Goal: Navigation & Orientation: Find specific page/section

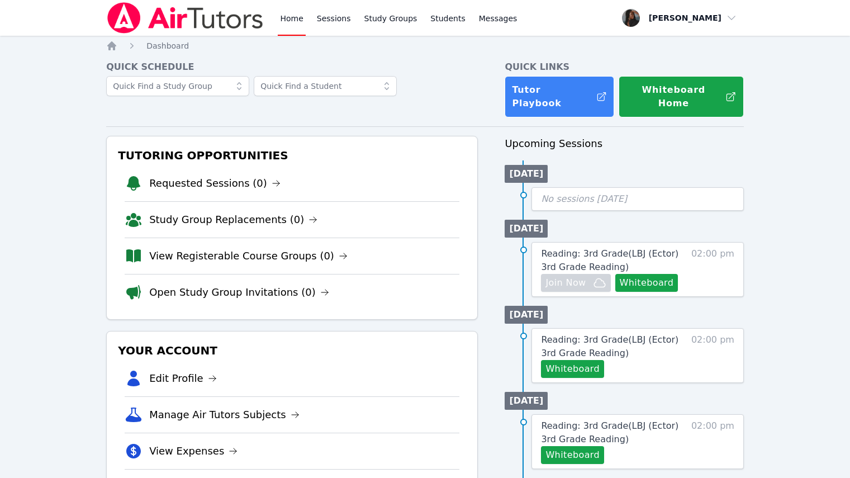
click at [436, 417] on li "Manage Air Tutors Subjects" at bounding box center [292, 414] width 335 height 36
